Goal: Task Accomplishment & Management: Use online tool/utility

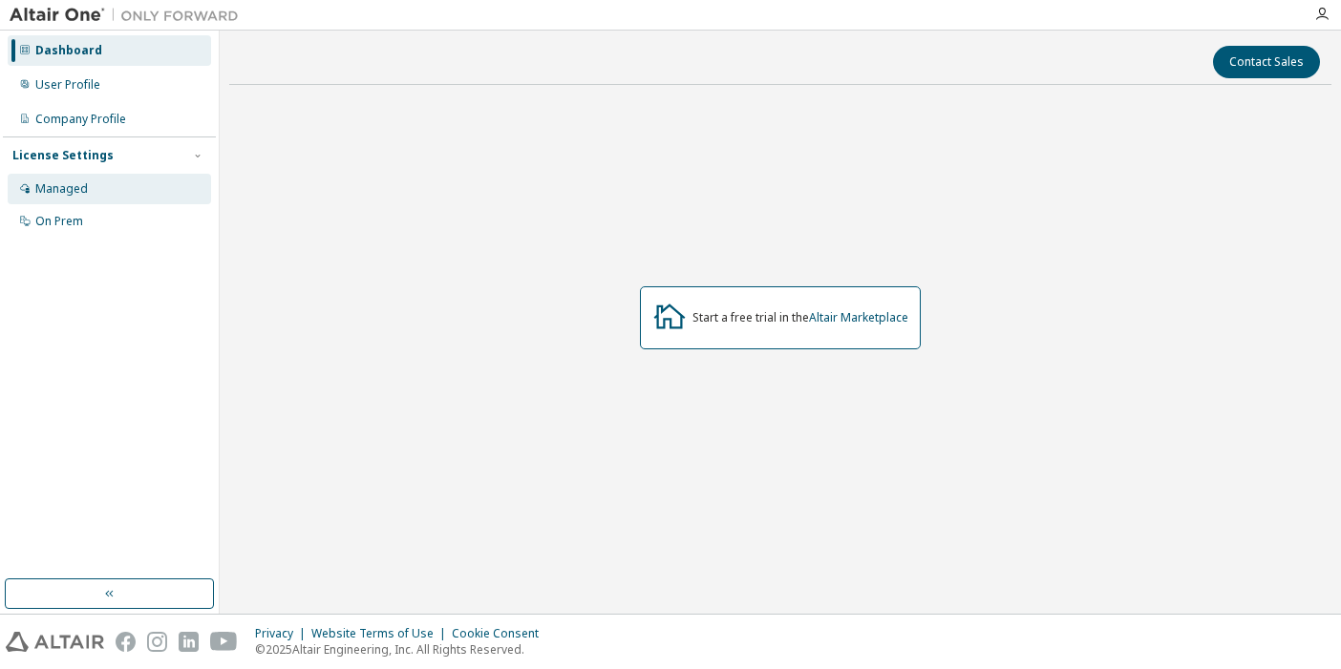
click at [106, 189] on div "Managed" at bounding box center [109, 189] width 203 height 31
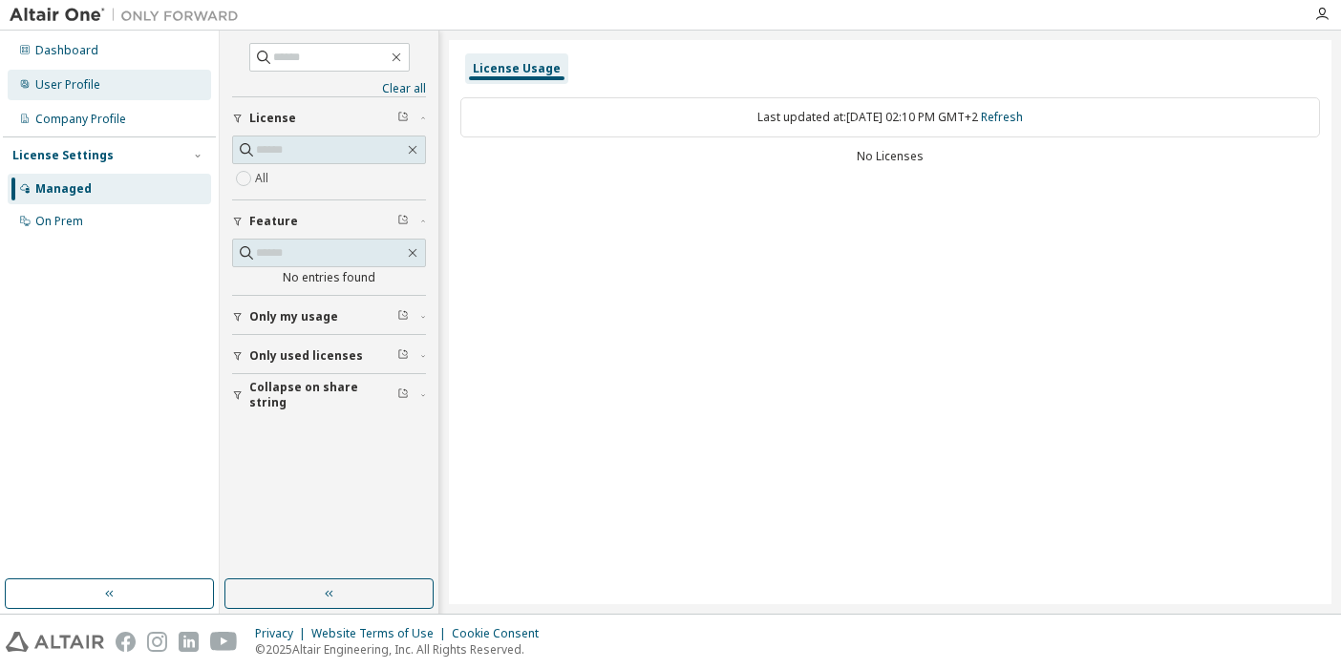
click at [113, 81] on div "User Profile" at bounding box center [109, 85] width 203 height 31
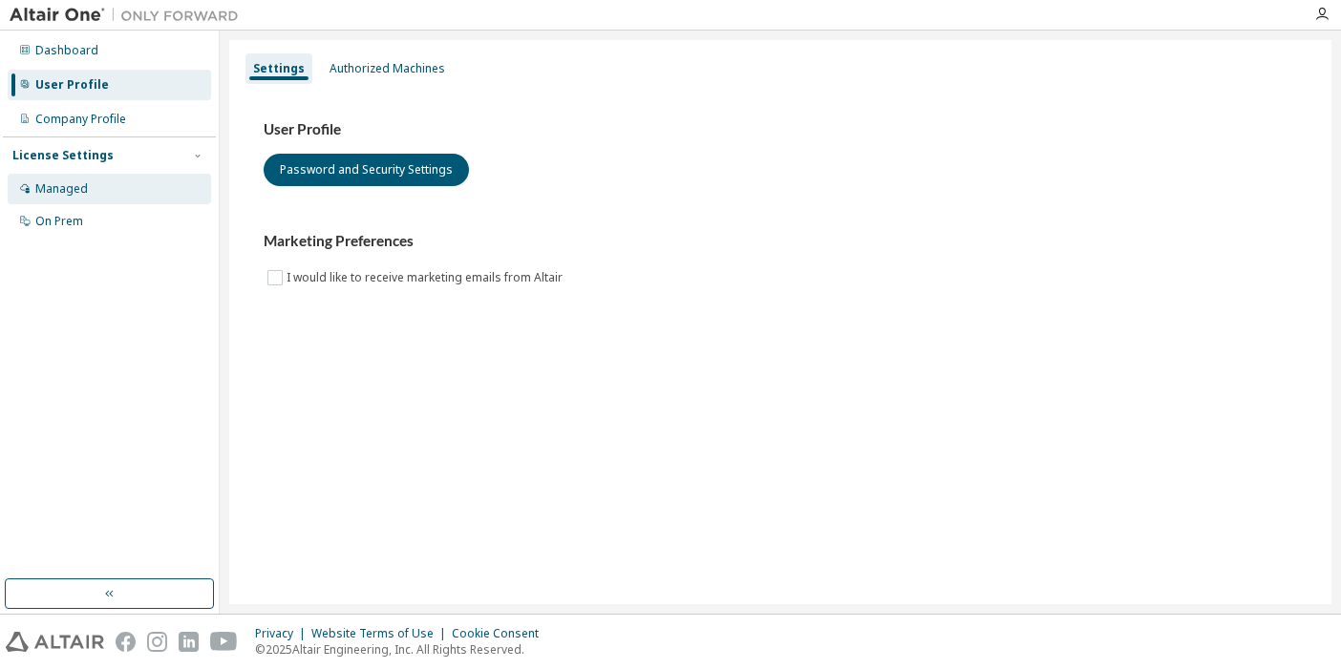
click at [101, 199] on div "Managed" at bounding box center [109, 189] width 203 height 31
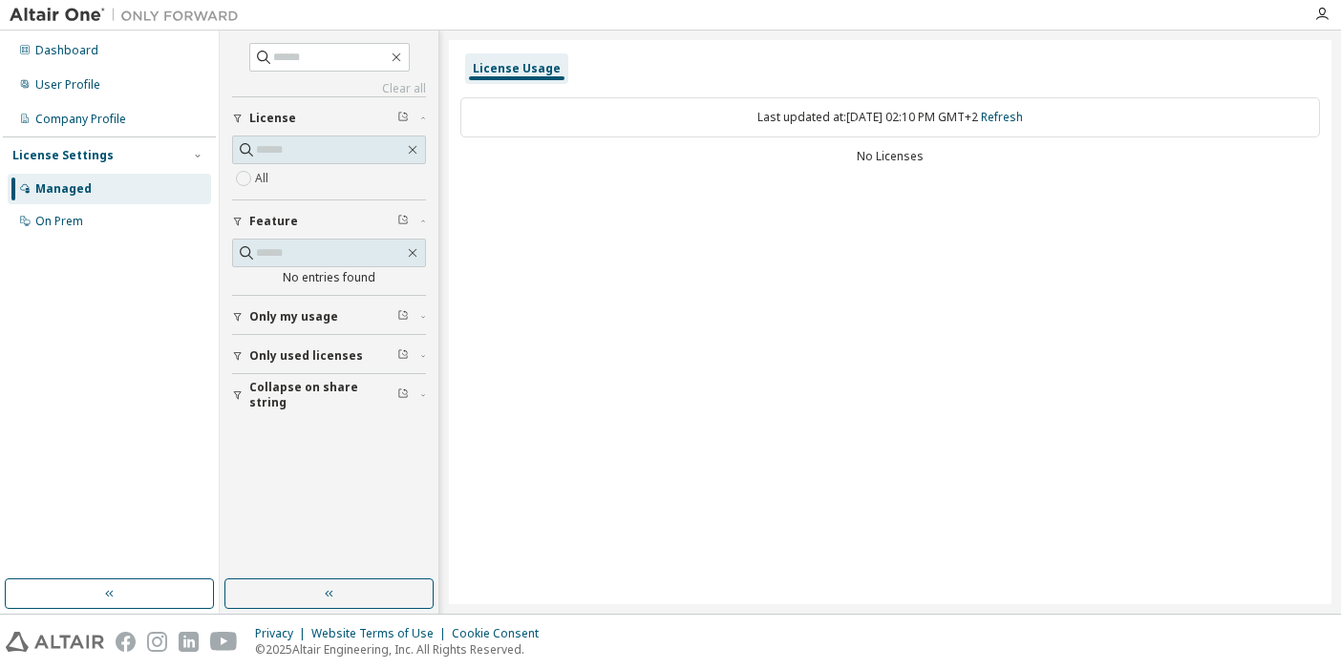
click at [300, 312] on span "Only my usage" at bounding box center [293, 316] width 89 height 15
click at [300, 411] on span "Only used licenses" at bounding box center [306, 411] width 114 height 15
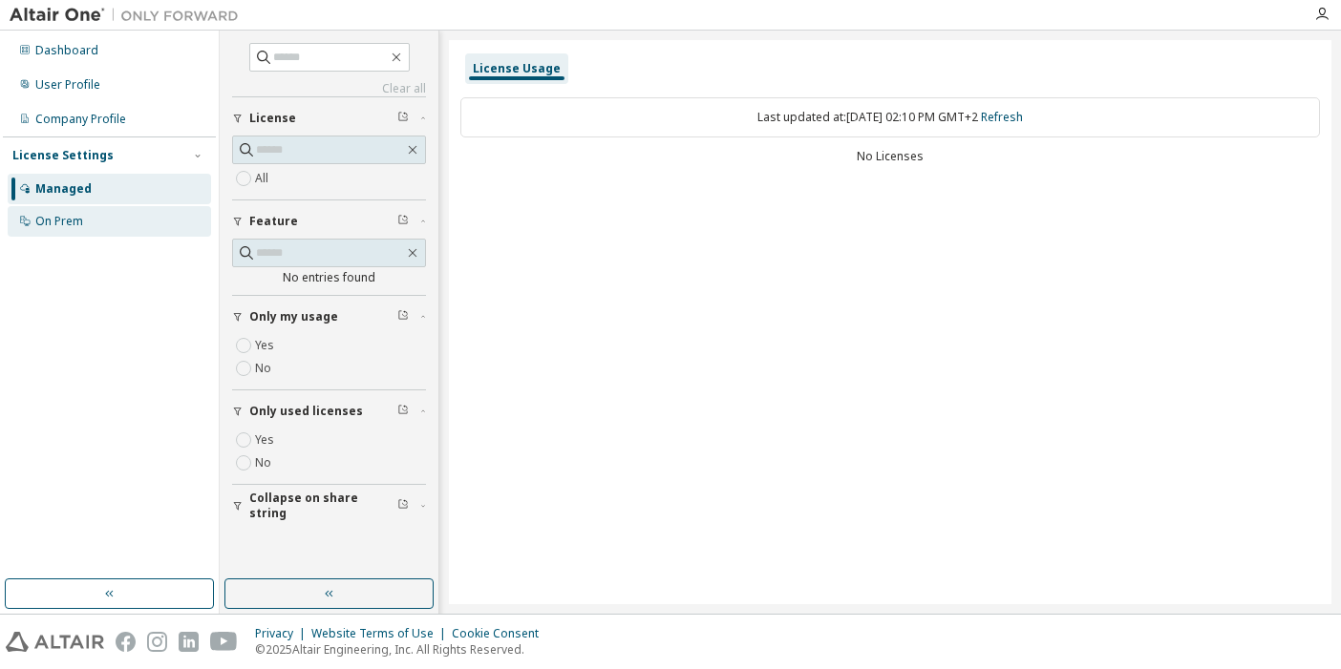
click at [150, 222] on div "On Prem" at bounding box center [109, 221] width 203 height 31
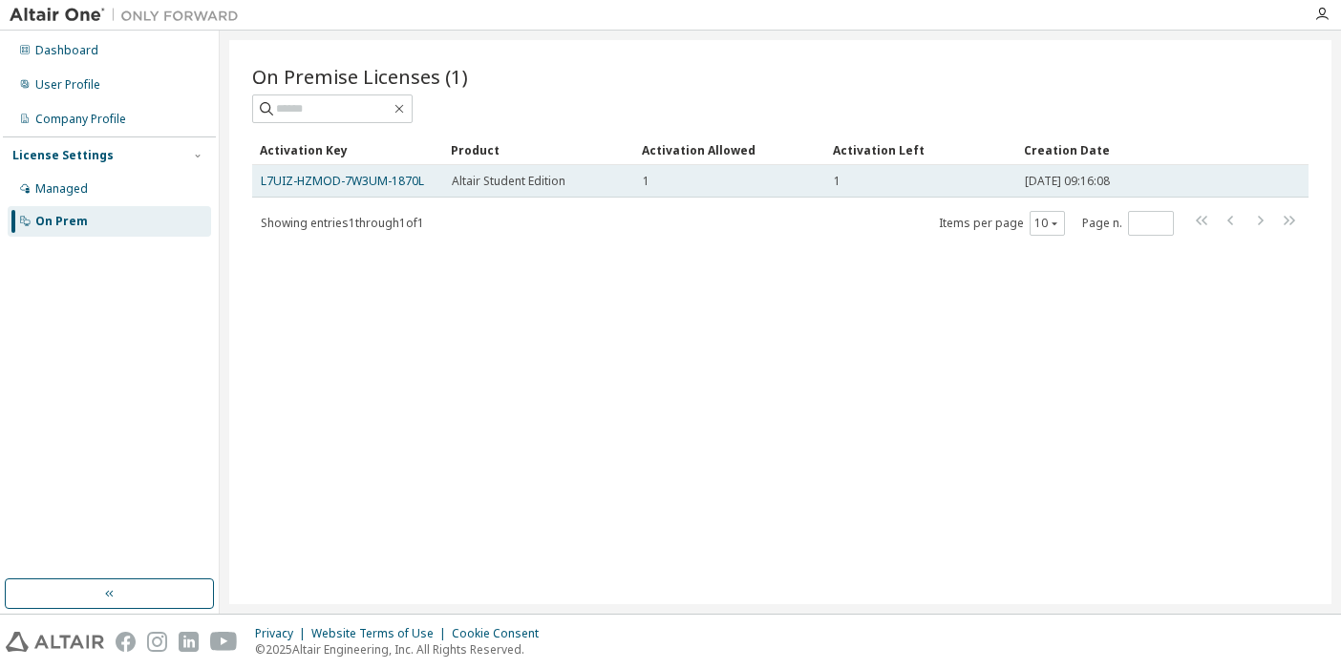
click at [461, 181] on span "Altair Student Edition" at bounding box center [509, 181] width 114 height 15
click at [391, 181] on link "L7UIZ-HZMOD-7W3UM-1870L" at bounding box center [342, 181] width 163 height 16
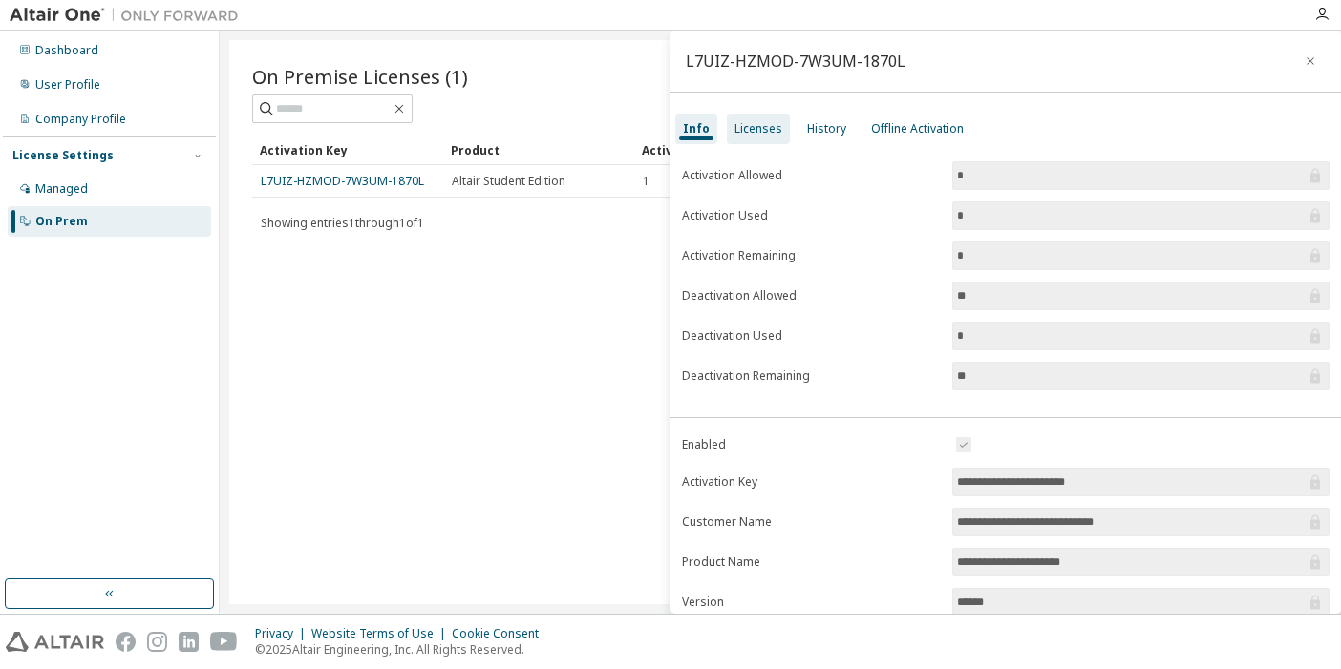
click at [754, 132] on div "Licenses" at bounding box center [758, 128] width 48 height 15
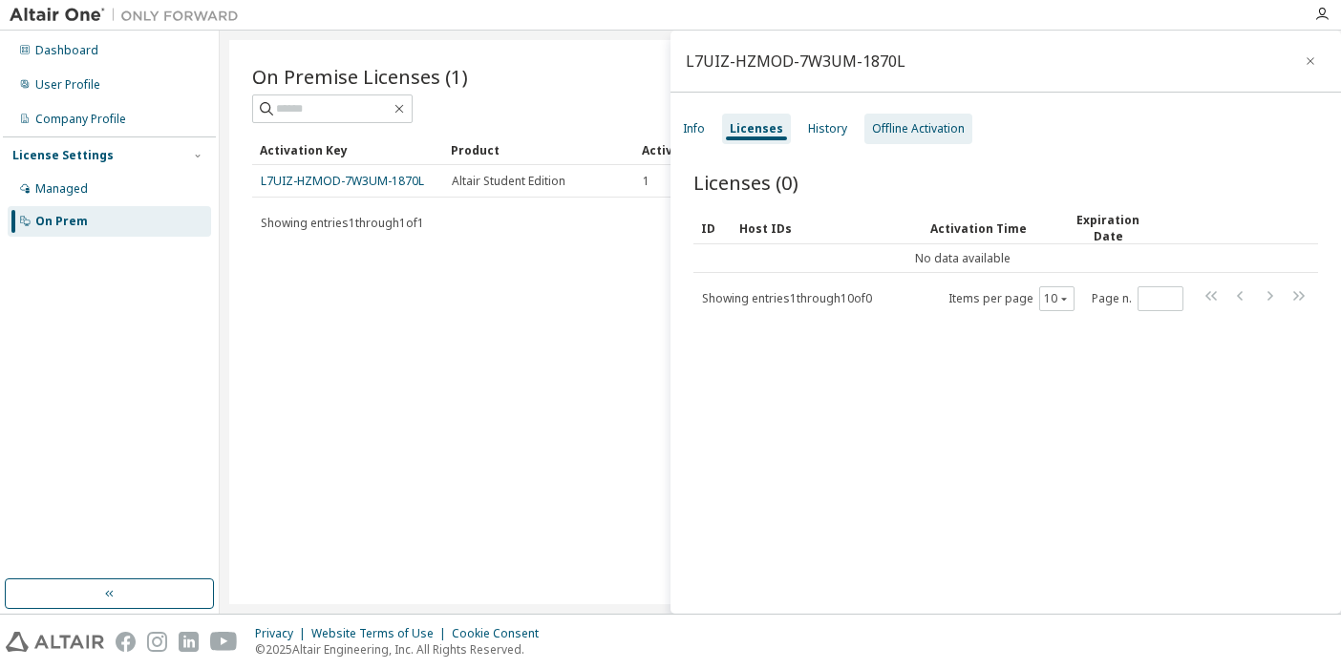
click at [936, 127] on div "Offline Activation" at bounding box center [918, 128] width 93 height 15
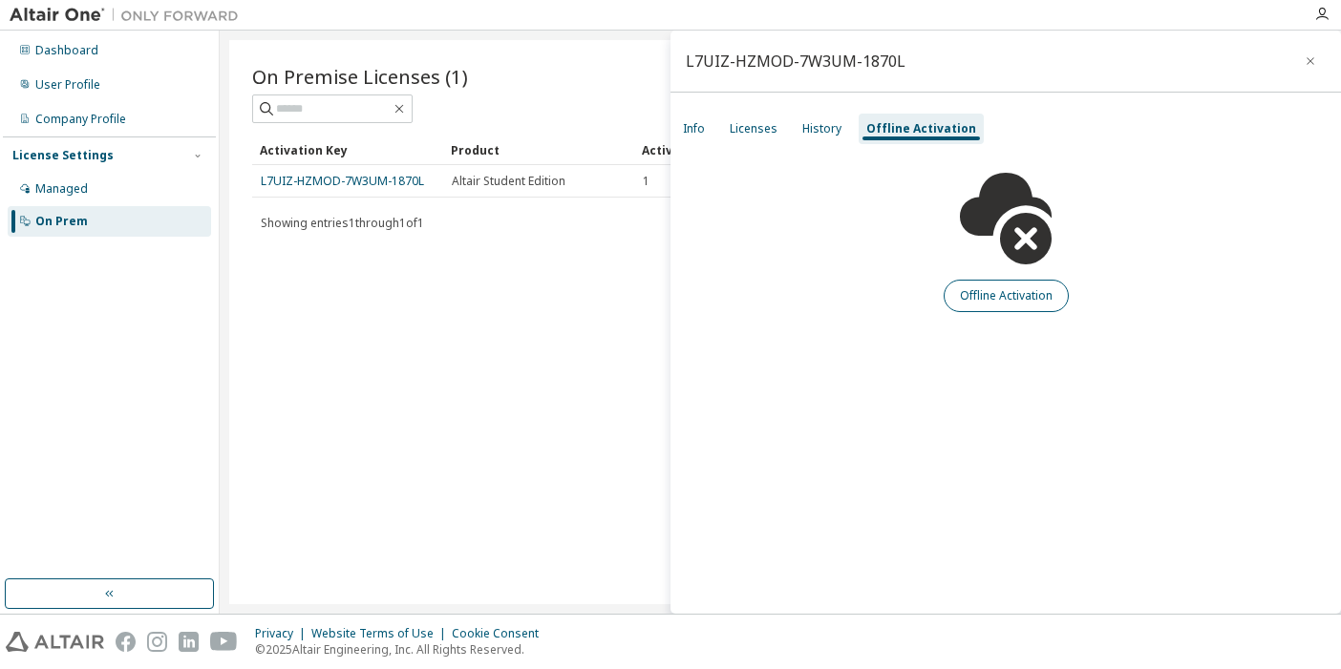
click at [997, 292] on button "Offline Activation" at bounding box center [1006, 296] width 125 height 32
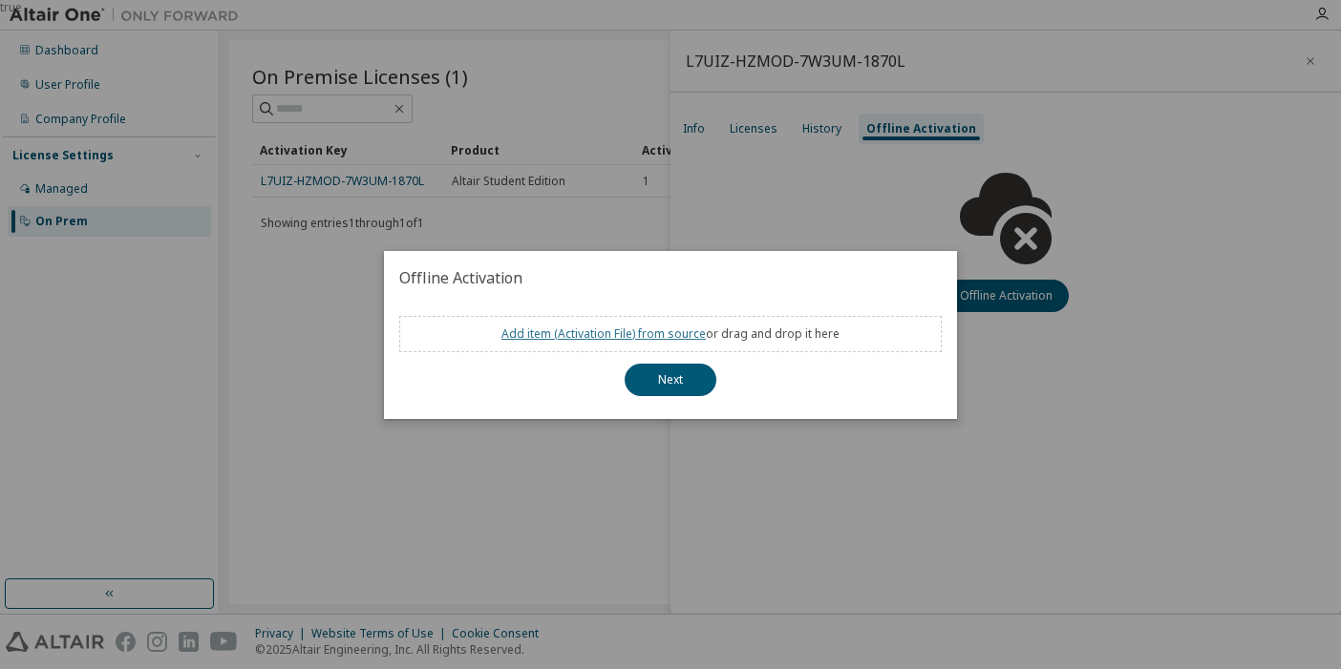
click at [666, 336] on link "Add item ( Activation File ) from source" at bounding box center [603, 334] width 204 height 16
click at [658, 371] on button "Next" at bounding box center [671, 380] width 92 height 32
click at [710, 455] on div "true" at bounding box center [670, 334] width 1341 height 669
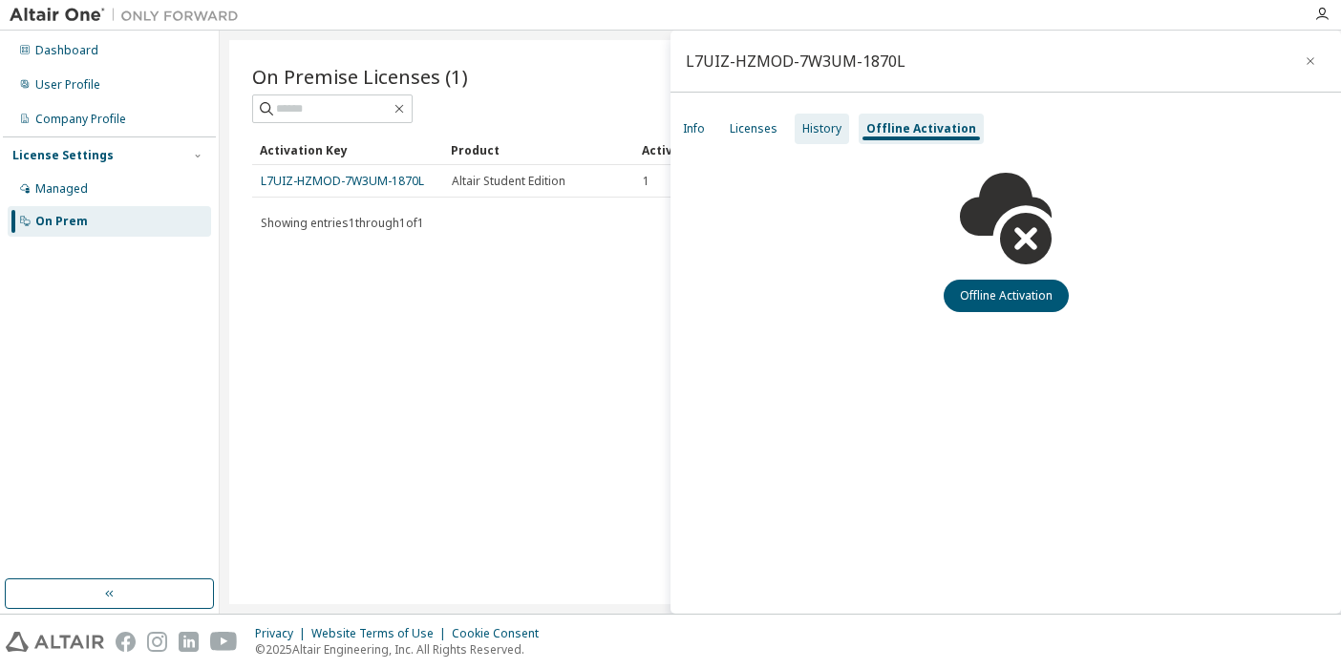
click at [828, 137] on div "History" at bounding box center [822, 129] width 54 height 31
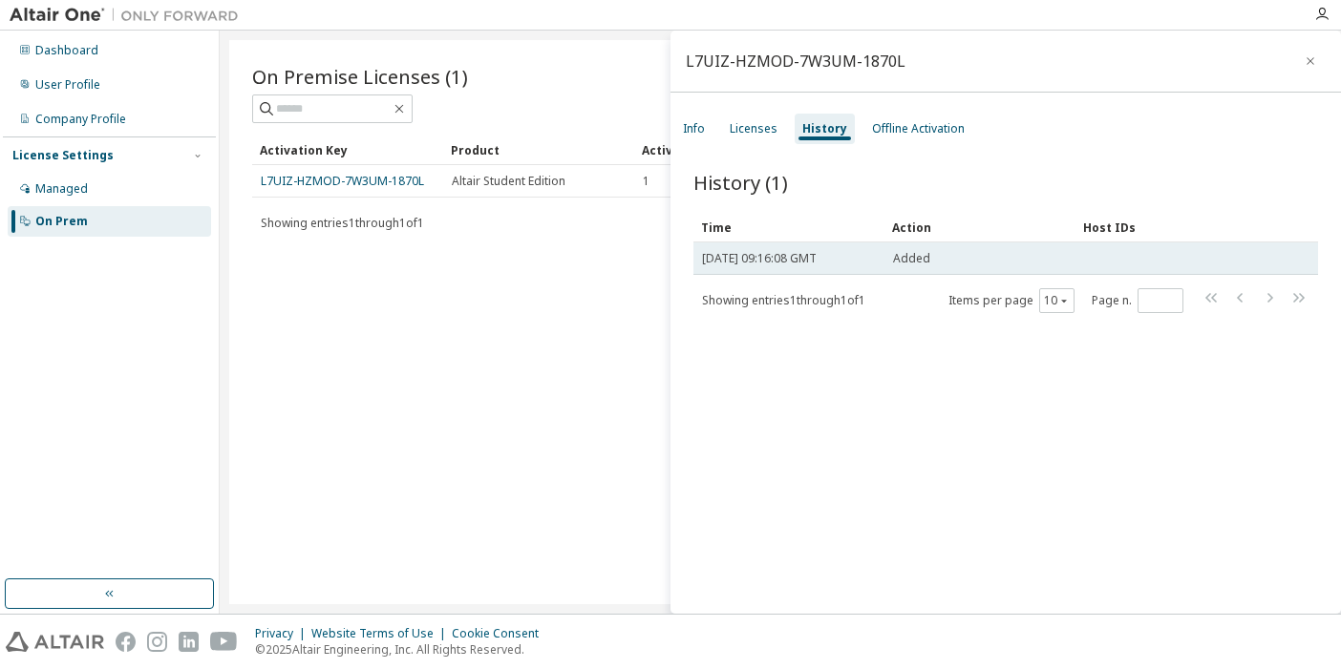
click at [790, 263] on span "[DATE] 09:16:08 GMT" at bounding box center [759, 258] width 115 height 15
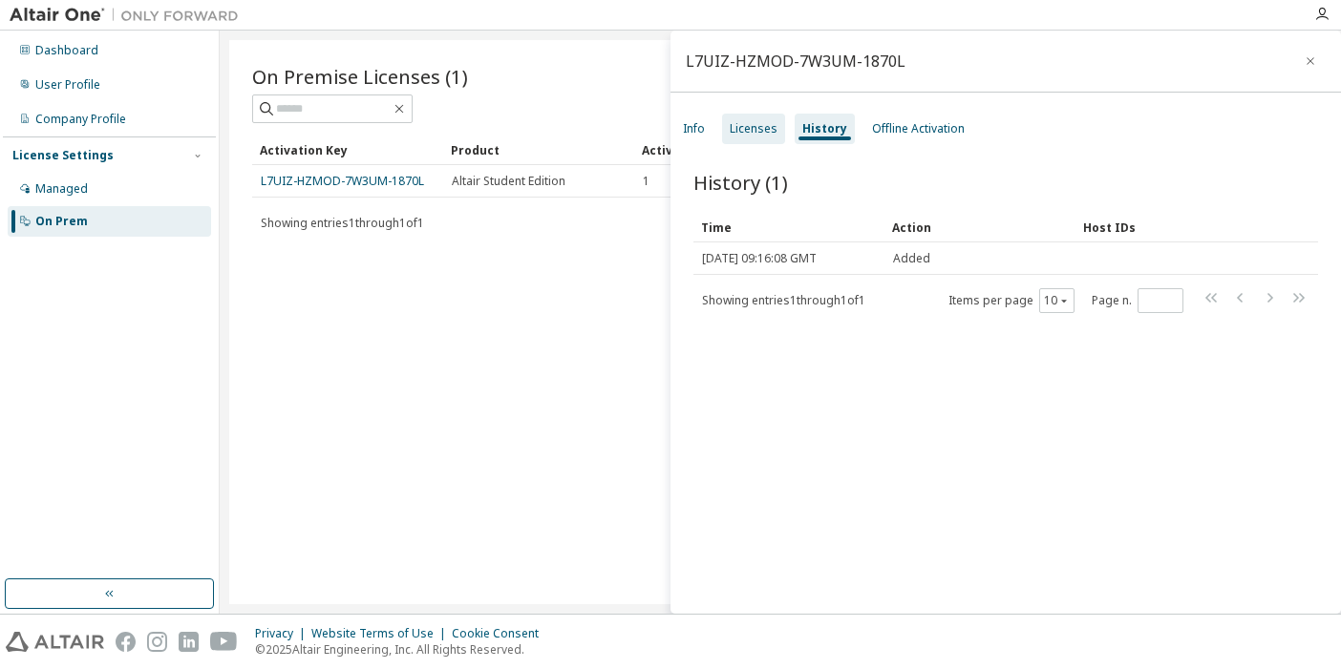
click at [759, 117] on div "Licenses" at bounding box center [753, 129] width 63 height 31
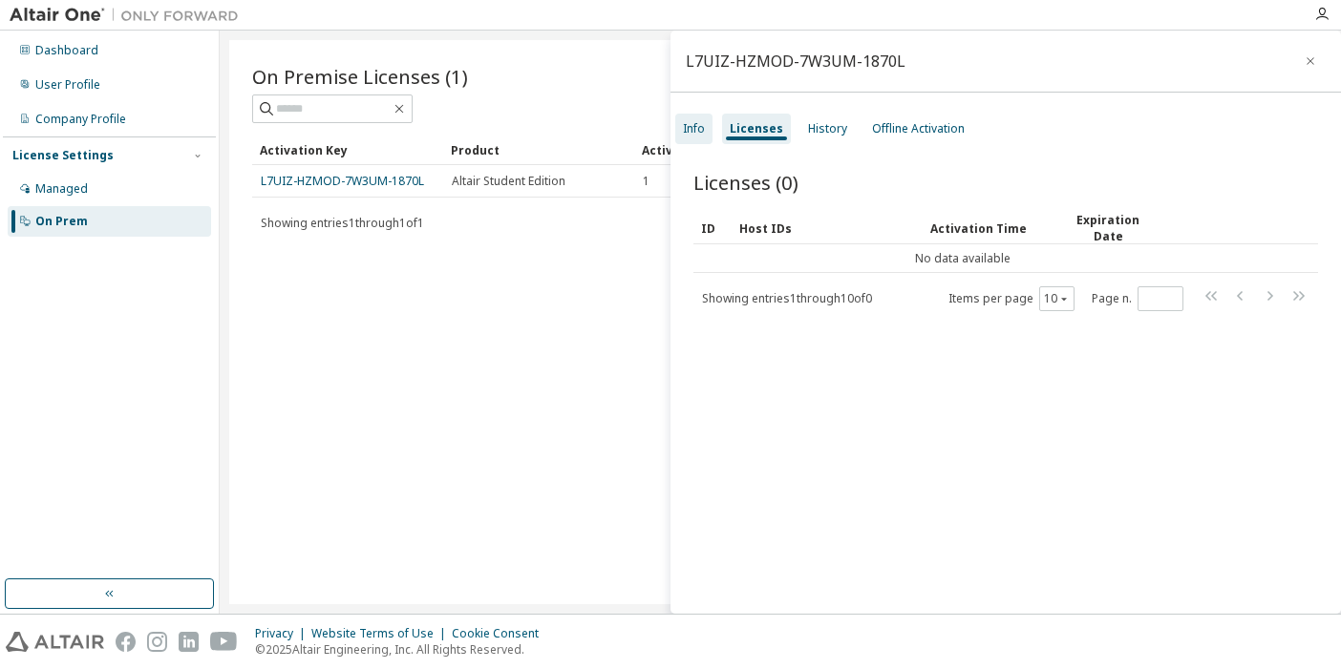
click at [692, 134] on div "Info" at bounding box center [694, 128] width 22 height 15
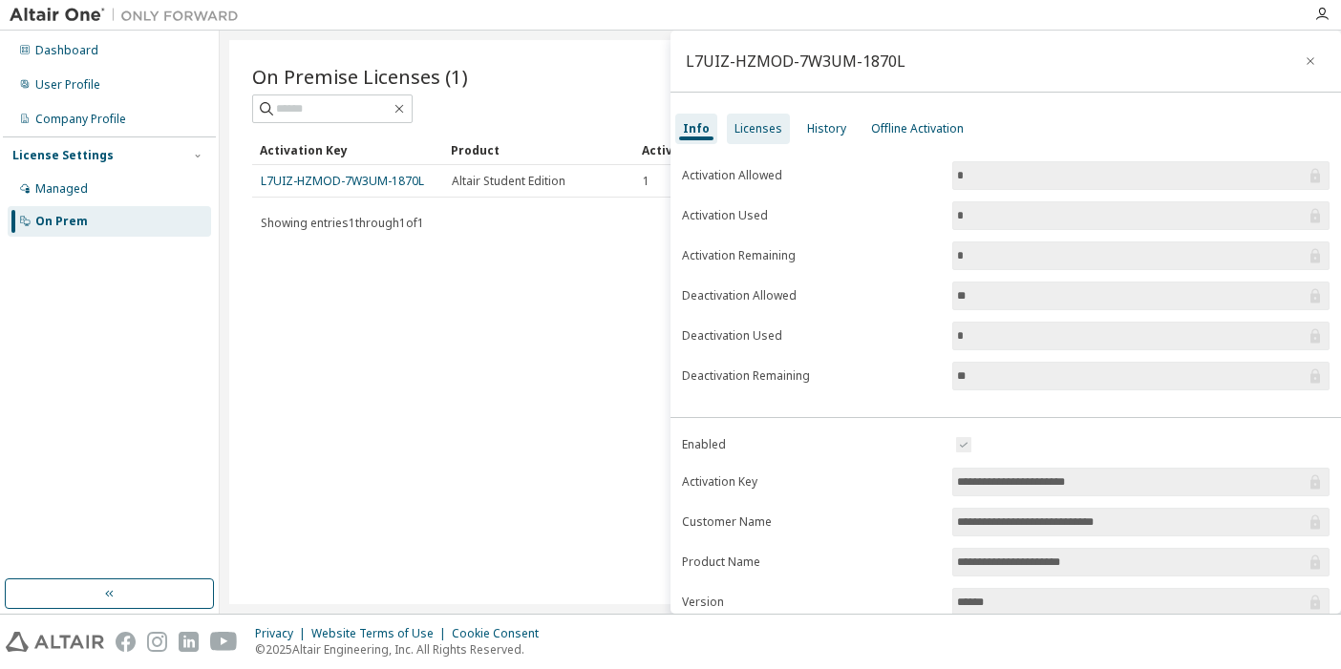
click at [775, 122] on div "Licenses" at bounding box center [758, 128] width 48 height 15
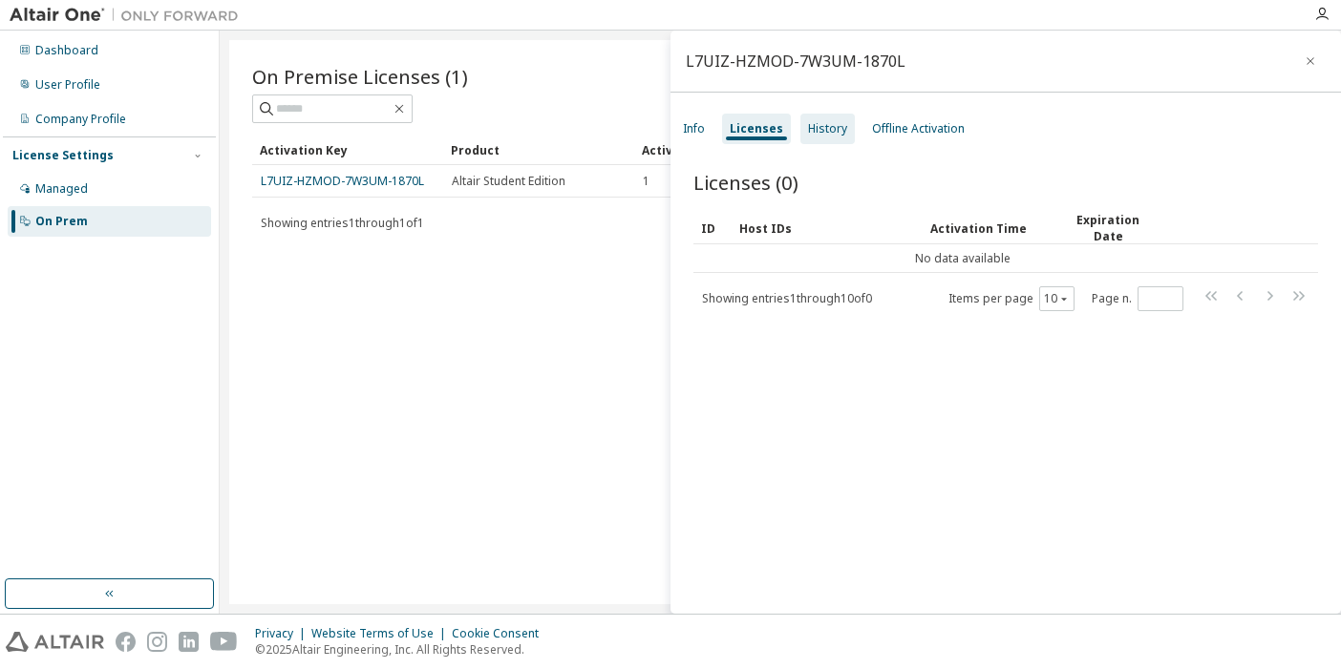
click at [834, 136] on div "History" at bounding box center [827, 128] width 39 height 15
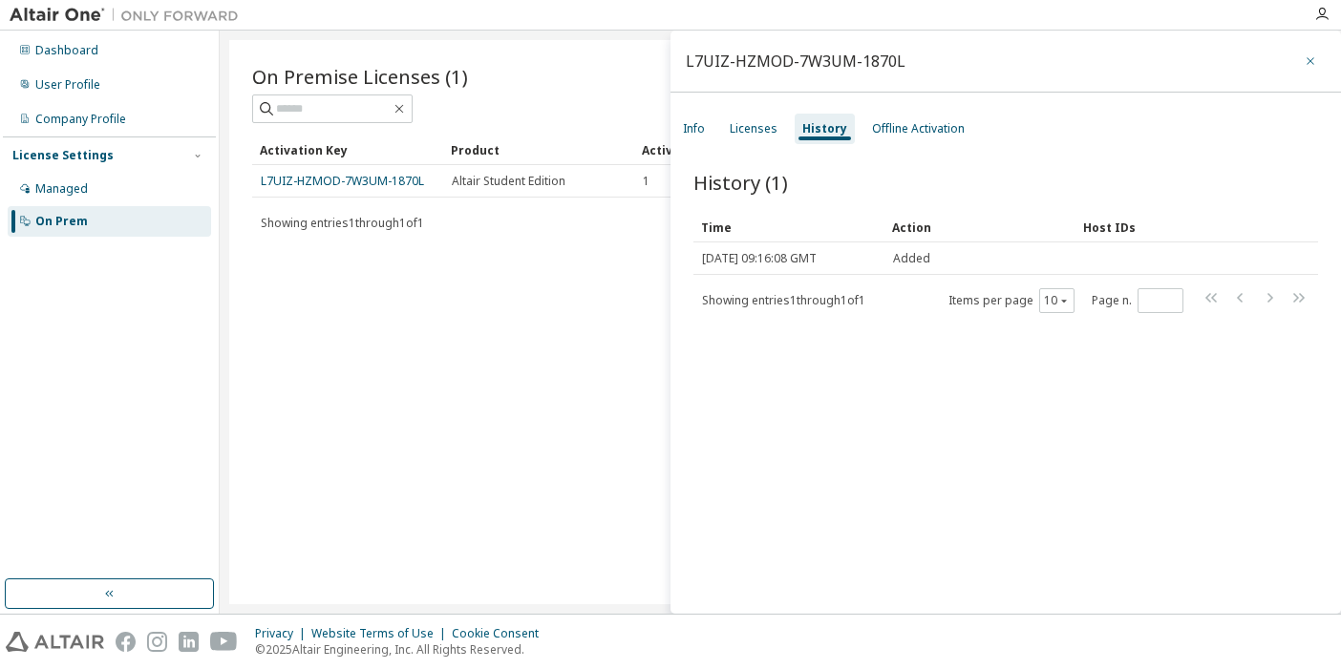
click at [1307, 61] on icon "button" at bounding box center [1311, 61] width 8 height 8
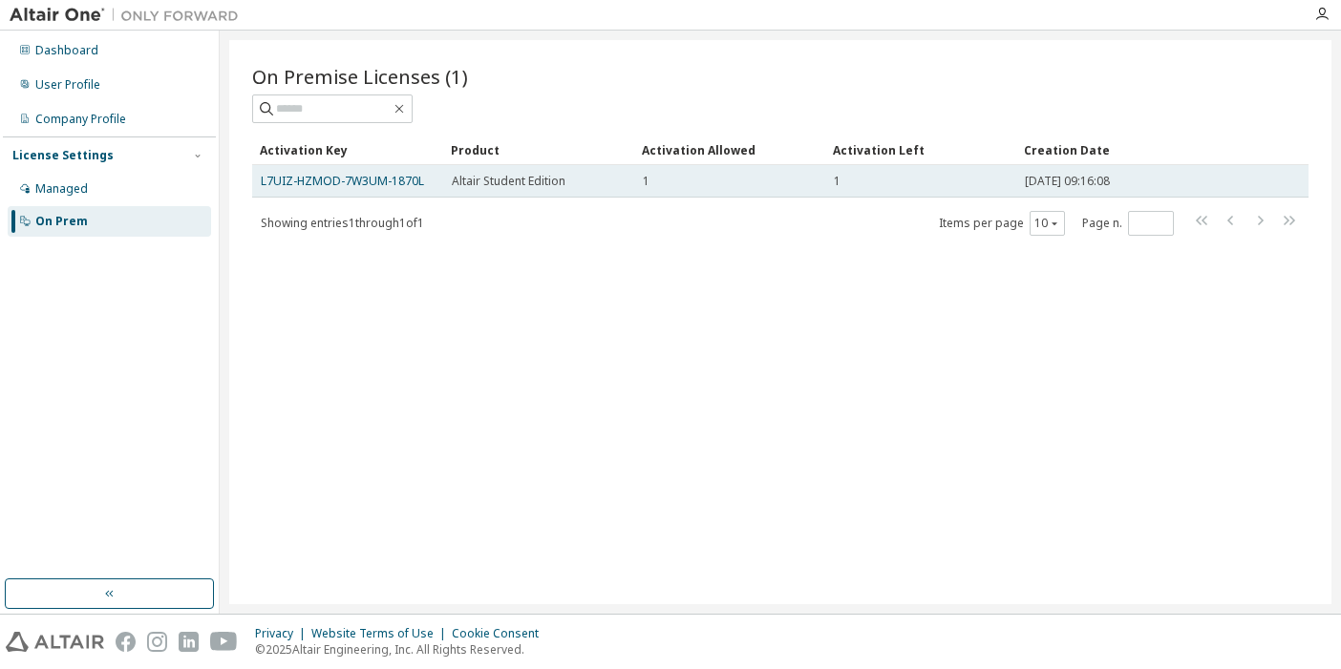
click at [1122, 170] on td "[DATE] 09:16:08" at bounding box center [1124, 181] width 216 height 32
click at [404, 175] on link "L7UIZ-HZMOD-7W3UM-1870L" at bounding box center [342, 181] width 163 height 16
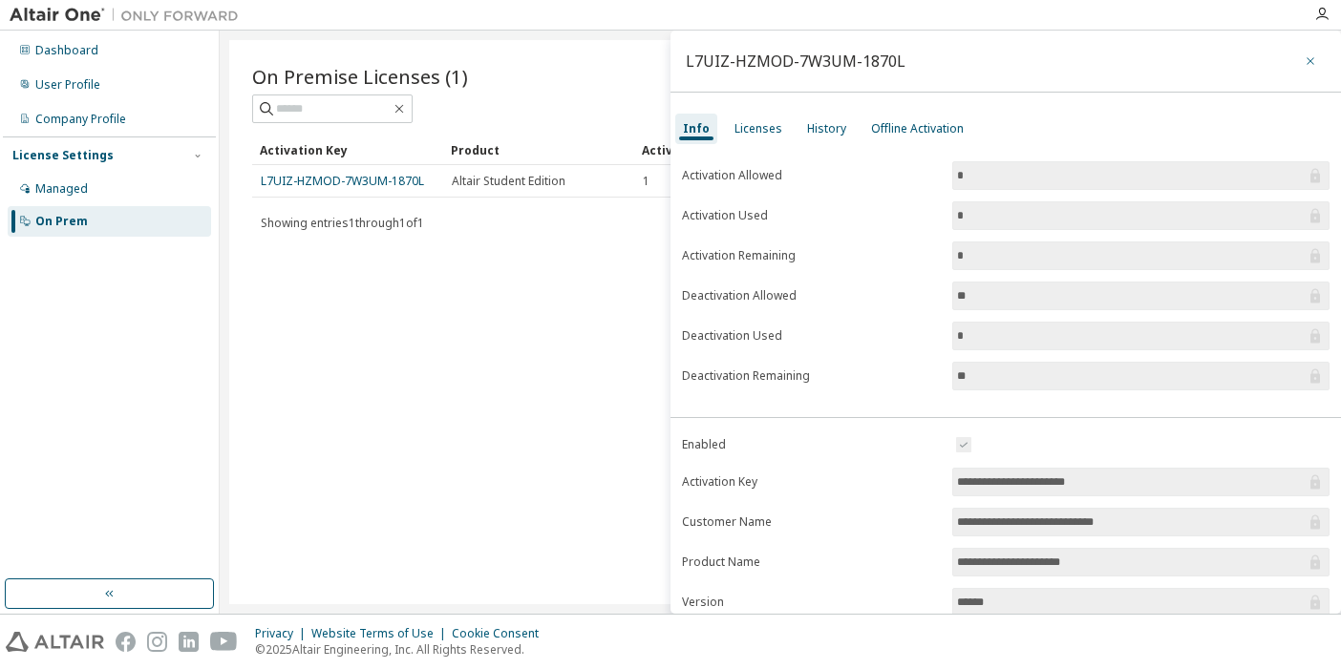
click at [1304, 68] on icon "button" at bounding box center [1310, 60] width 13 height 15
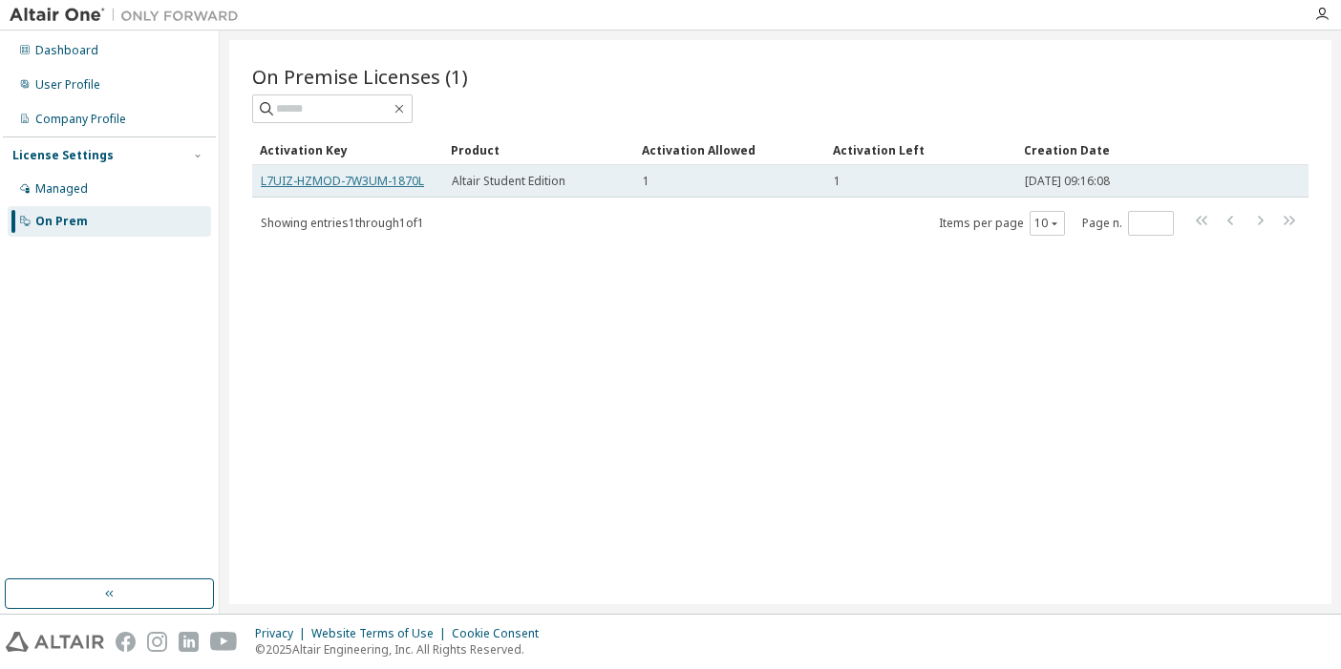
click at [360, 182] on link "L7UIZ-HZMOD-7W3UM-1870L" at bounding box center [342, 181] width 163 height 16
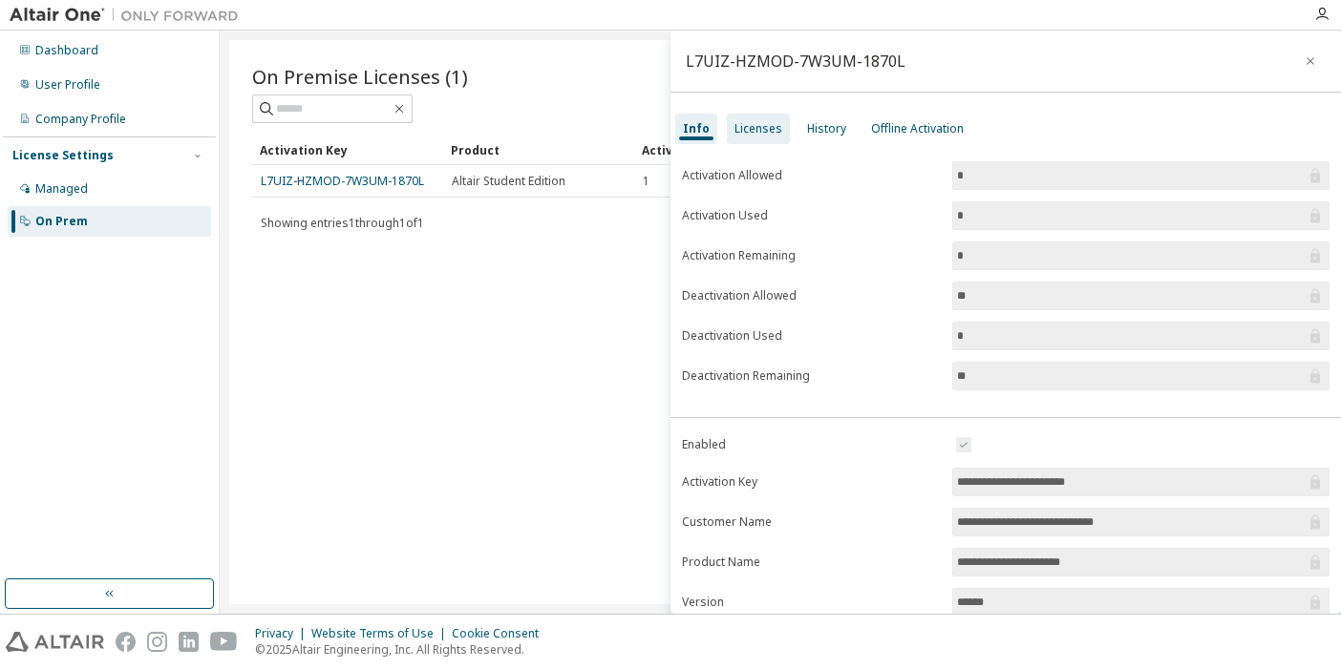
click at [768, 122] on div "Licenses" at bounding box center [758, 128] width 48 height 15
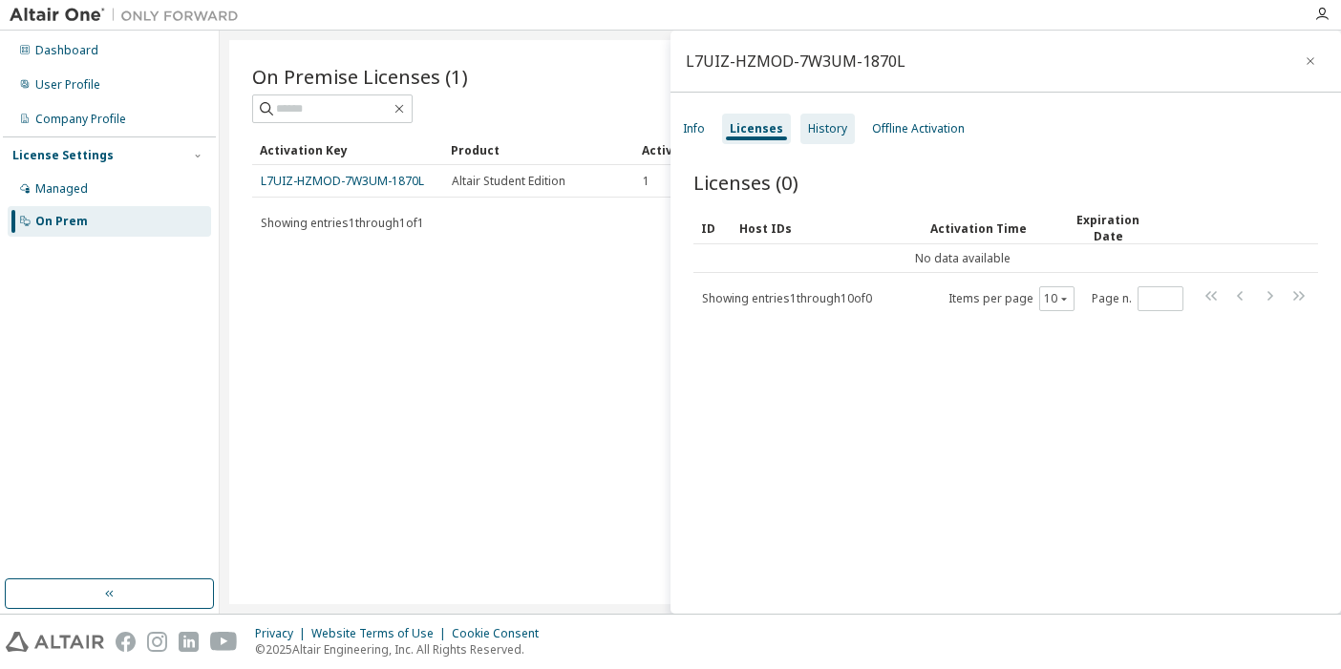
click at [843, 118] on div "History" at bounding box center [827, 129] width 54 height 31
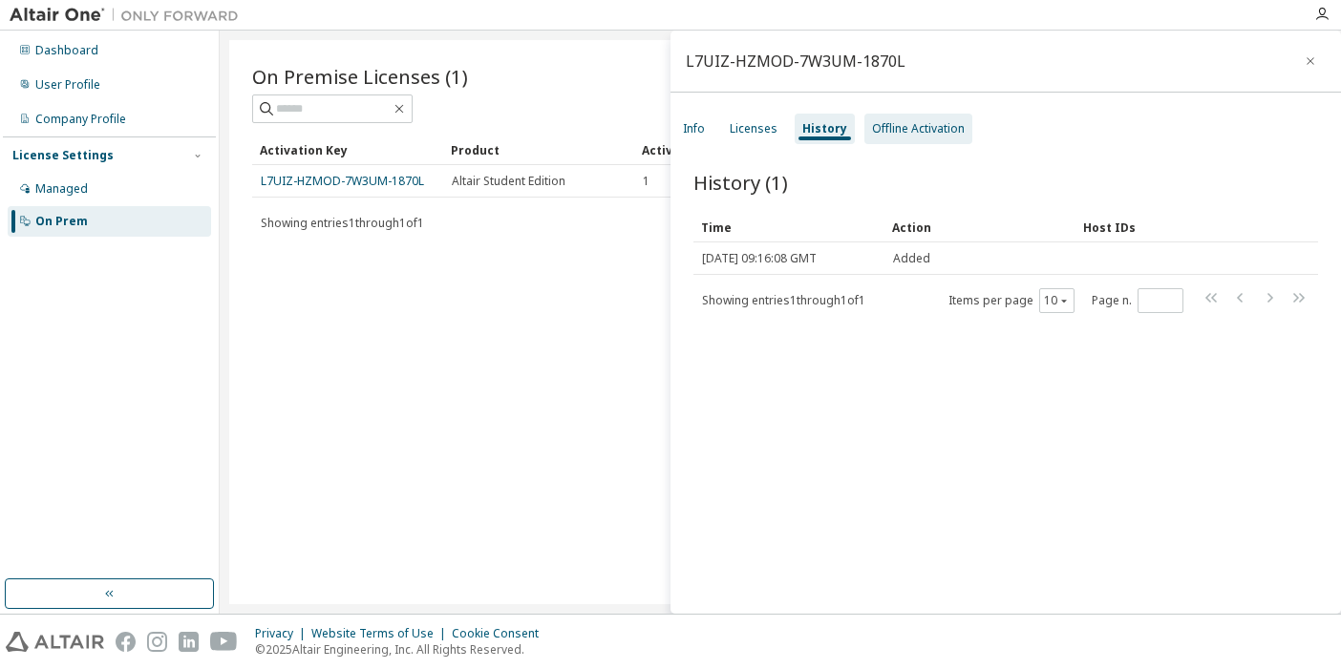
click at [913, 119] on div "Offline Activation" at bounding box center [918, 129] width 108 height 31
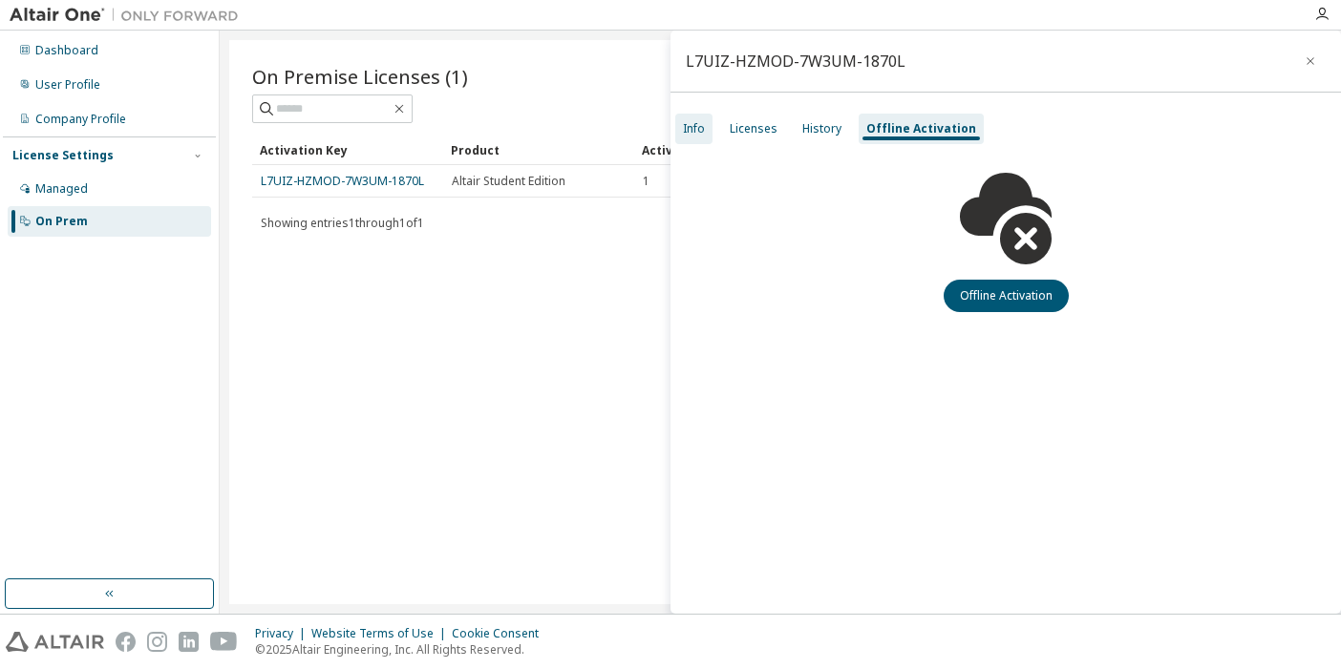
click at [693, 132] on div "Info" at bounding box center [694, 128] width 22 height 15
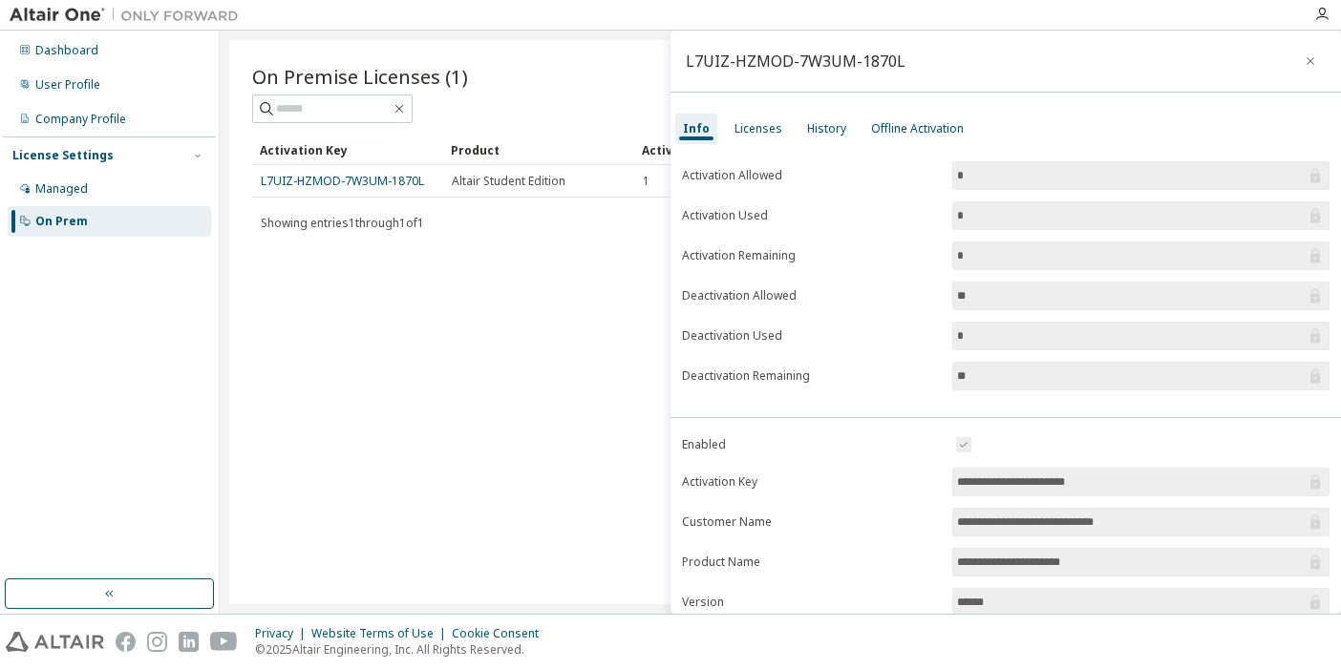
click at [1150, 478] on input "**********" at bounding box center [1131, 482] width 349 height 19
drag, startPoint x: 1126, startPoint y: 476, endPoint x: 912, endPoint y: 472, distance: 214.0
click at [912, 472] on form "**********" at bounding box center [1006, 600] width 648 height 332
click at [78, 24] on img at bounding box center [129, 15] width 239 height 19
click at [78, 16] on img at bounding box center [129, 15] width 239 height 19
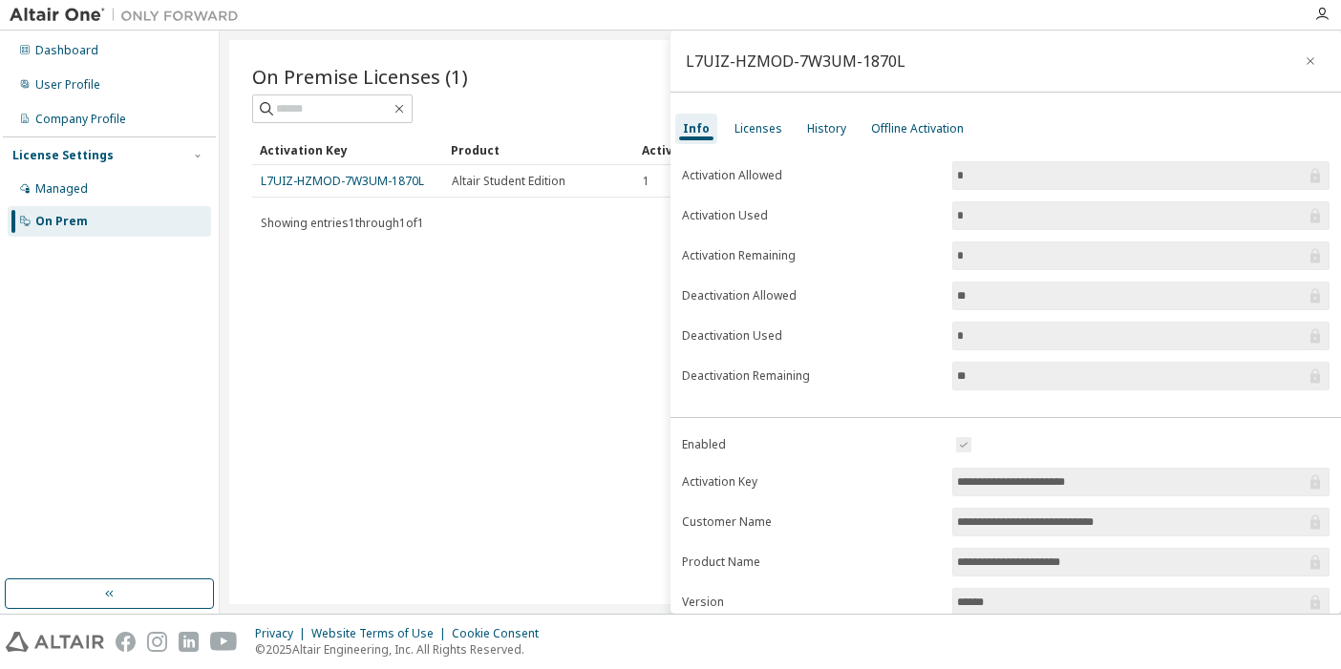
click at [94, 12] on img at bounding box center [129, 15] width 239 height 19
click at [1315, 11] on icon "button" at bounding box center [1321, 14] width 15 height 15
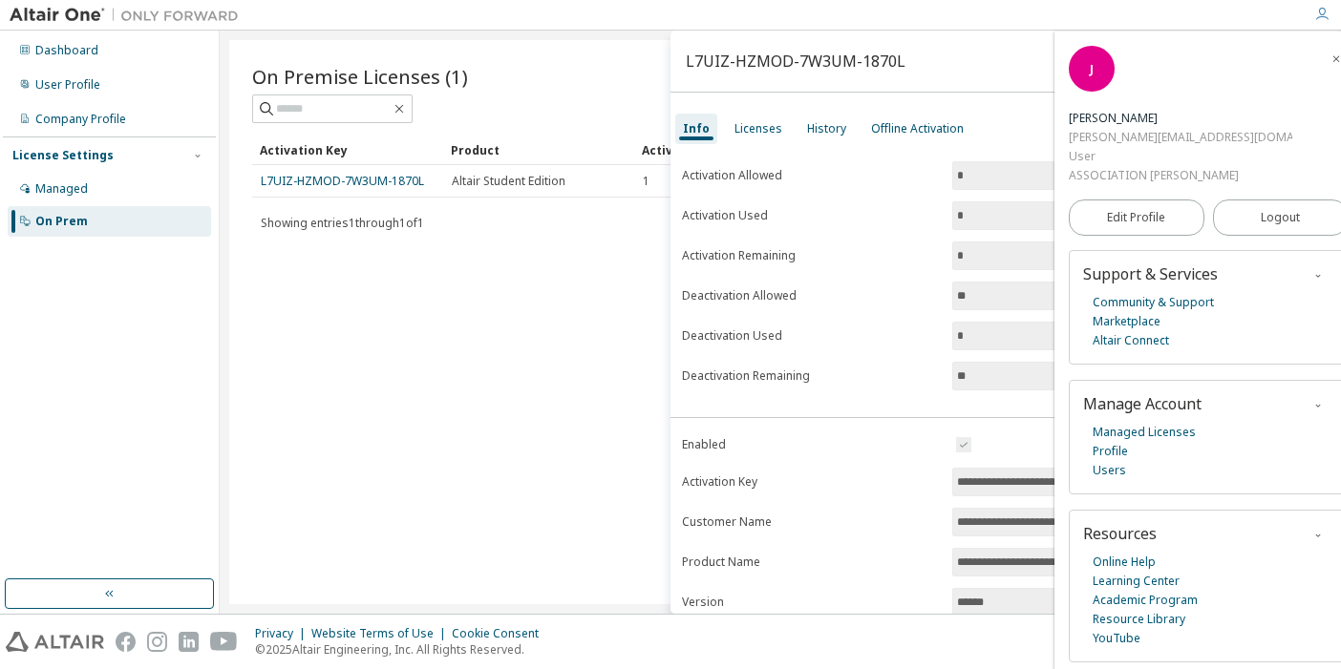
click at [1106, 88] on div "J" at bounding box center [1092, 69] width 46 height 46
click at [941, 150] on div "**********" at bounding box center [1005, 485] width 670 height 679
click at [616, 277] on div "On Premise Licenses (1) Clear Load Save Save As Field Operator Value Select fil…" at bounding box center [780, 322] width 1102 height 564
